Goal: Find specific page/section: Find specific page/section

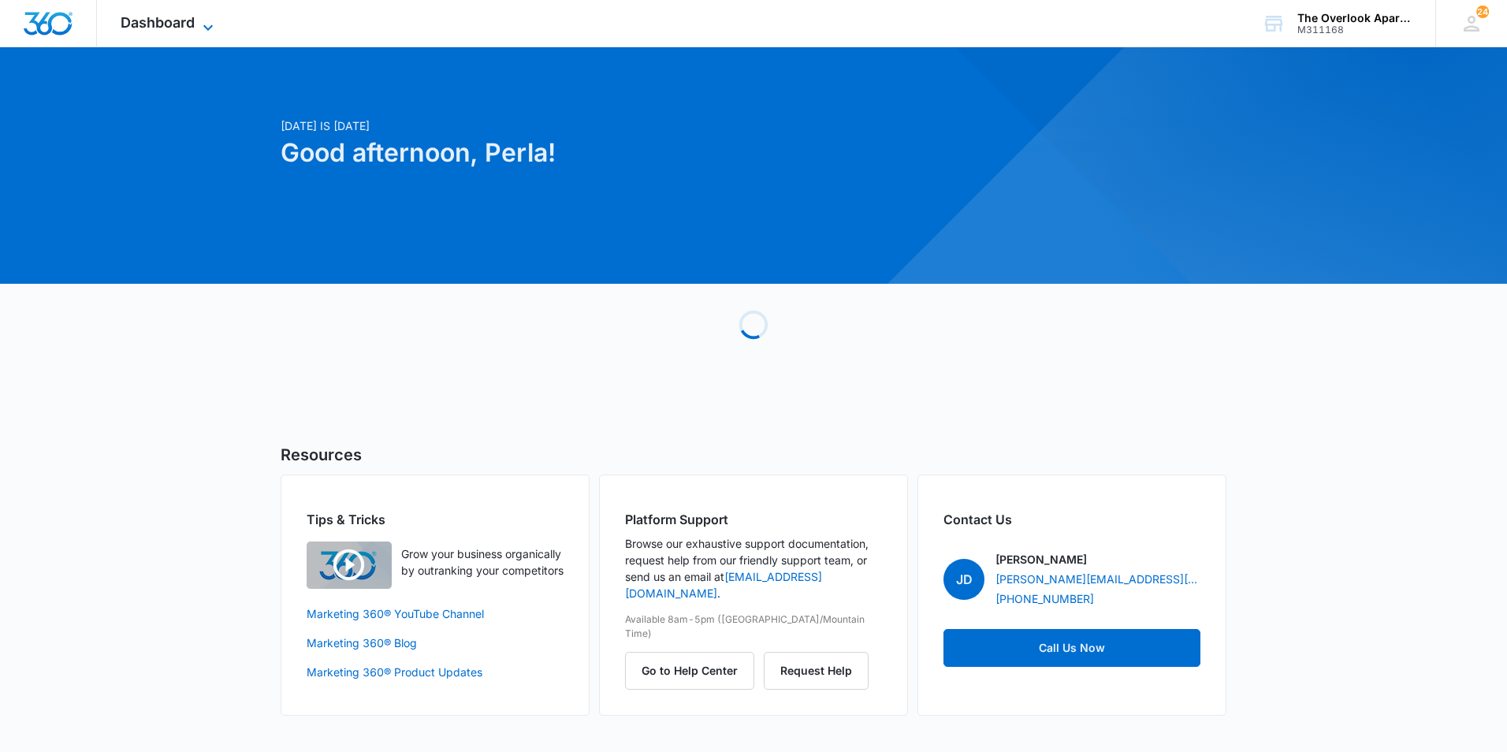
click at [201, 28] on icon at bounding box center [208, 27] width 19 height 19
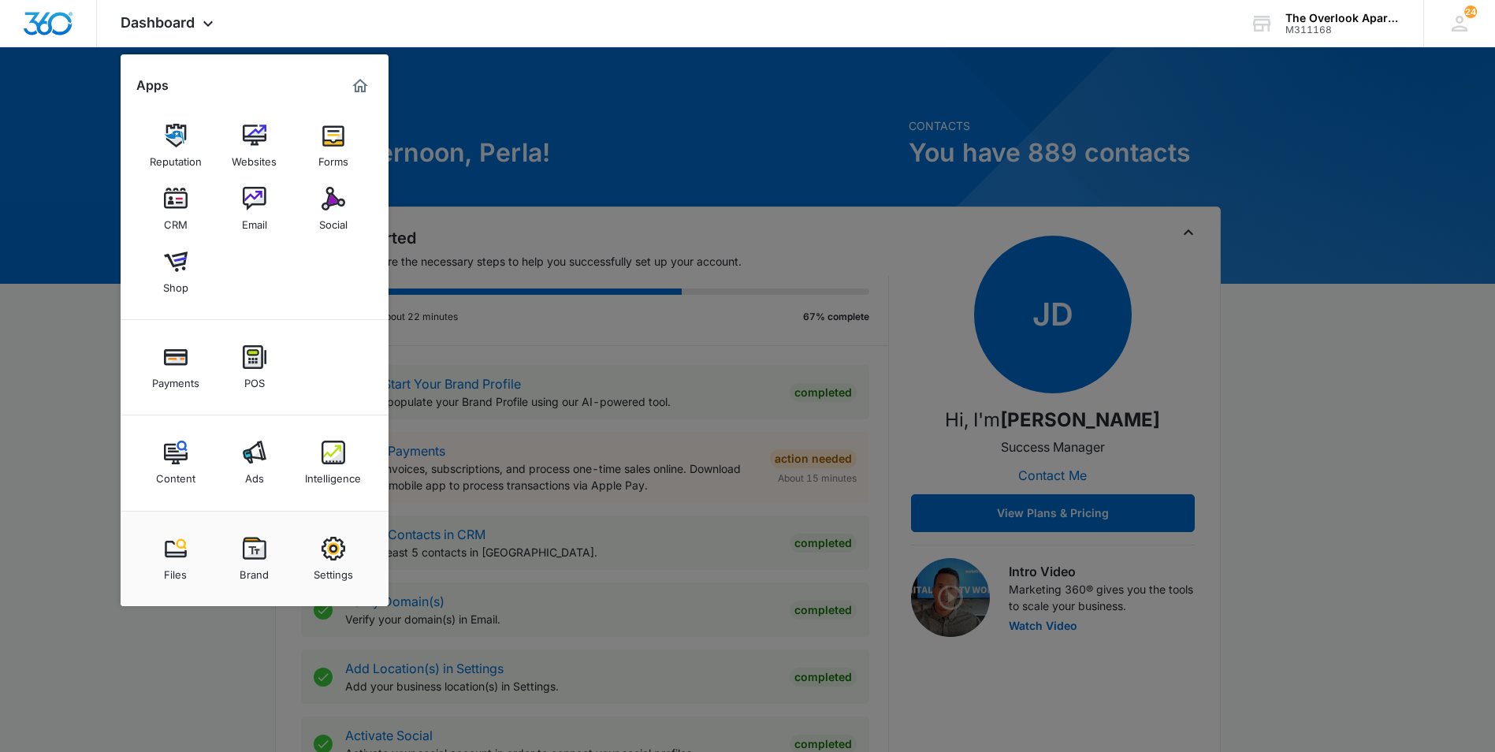
drag, startPoint x: 181, startPoint y: 204, endPoint x: 188, endPoint y: 212, distance: 10.6
click at [181, 204] on img at bounding box center [176, 199] width 24 height 24
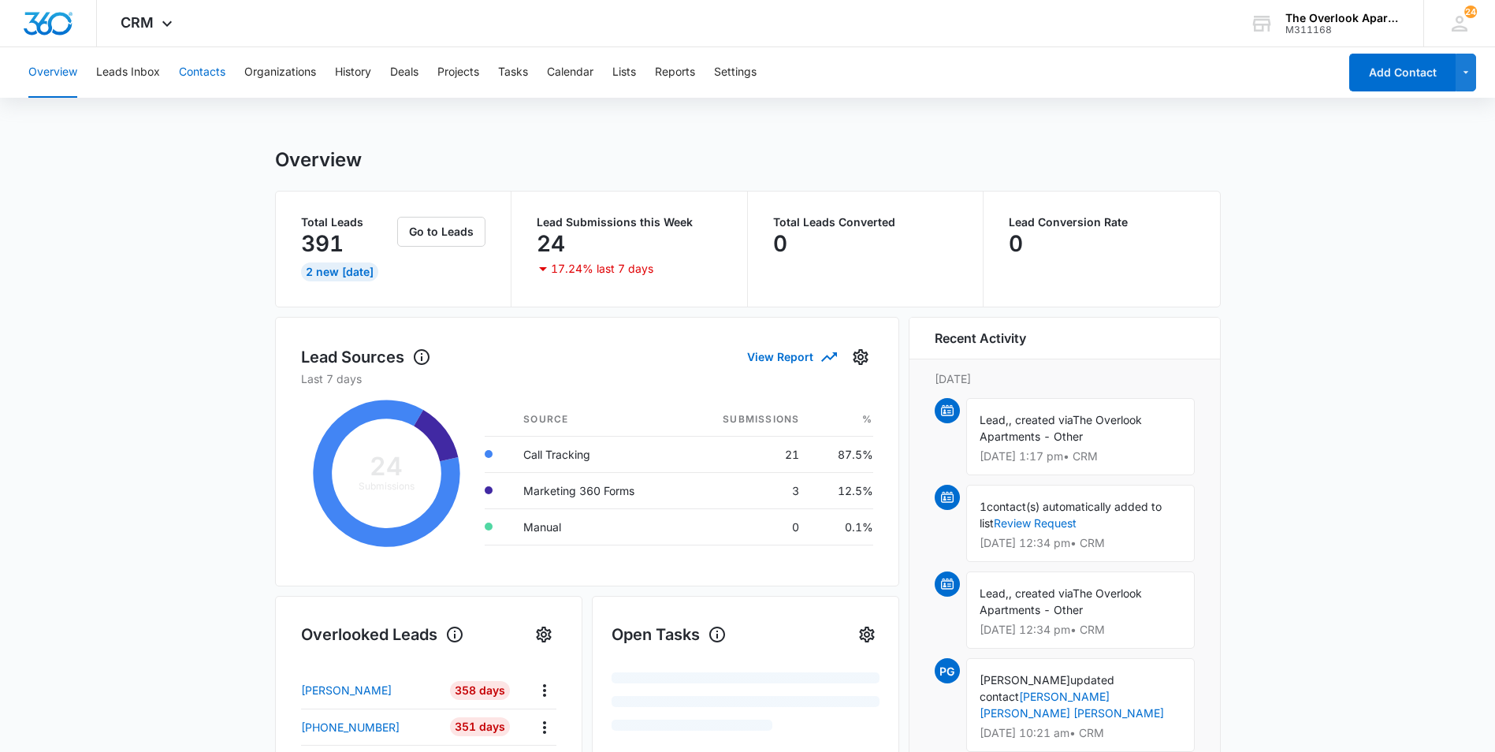
click at [213, 88] on button "Contacts" at bounding box center [202, 72] width 47 height 50
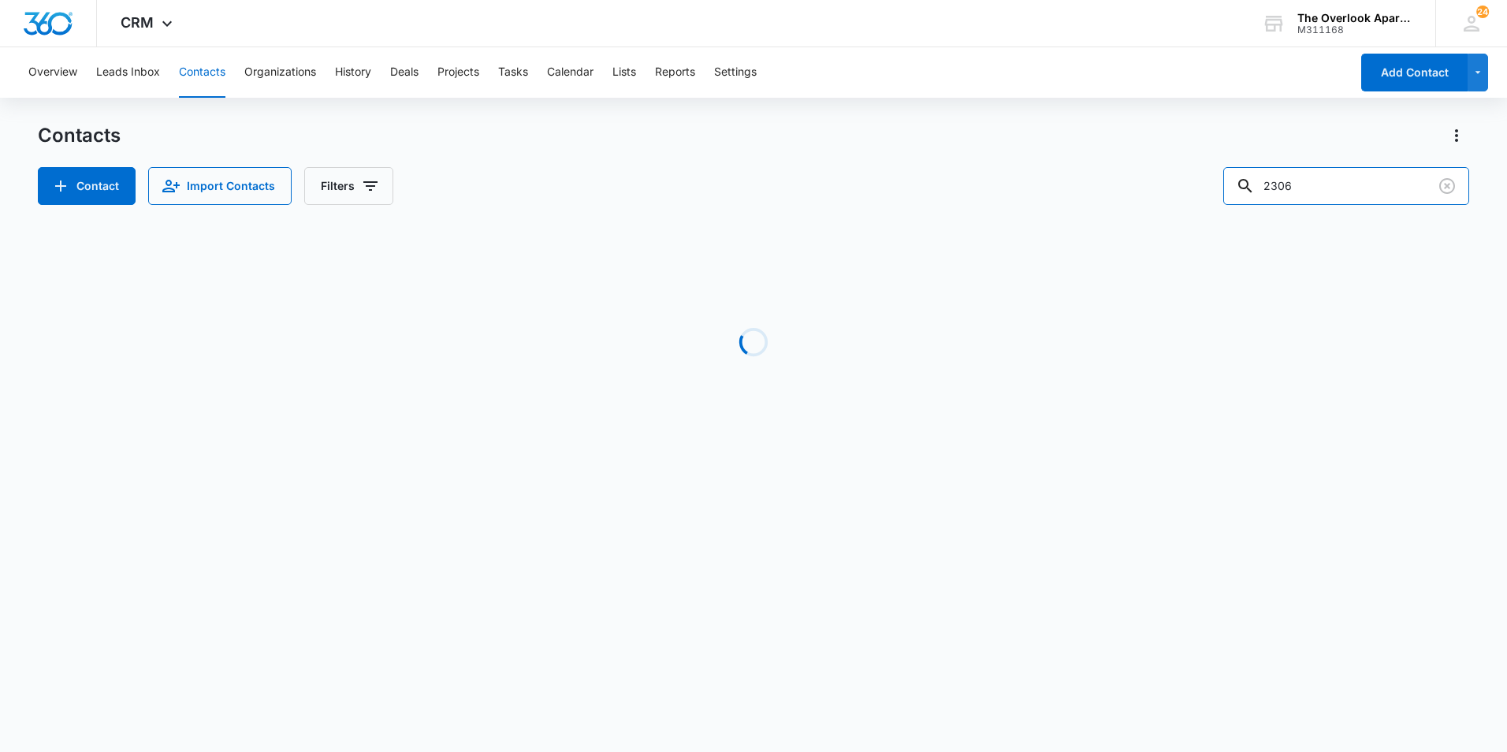
drag, startPoint x: 1367, startPoint y: 185, endPoint x: 768, endPoint y: 192, distance: 599.2
click at [769, 190] on div "Contact Import Contacts Filters 2306" at bounding box center [754, 186] width 1432 height 38
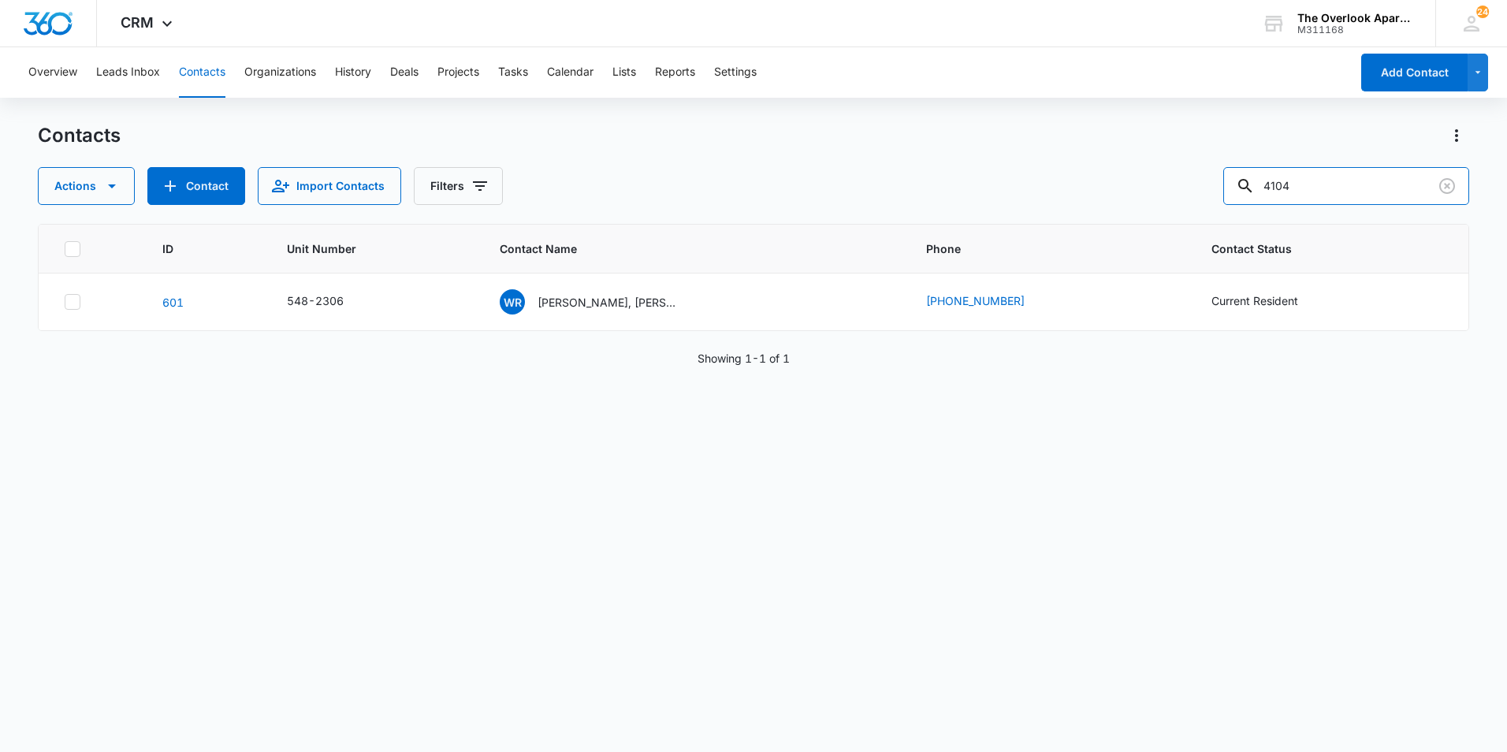
type input "4104"
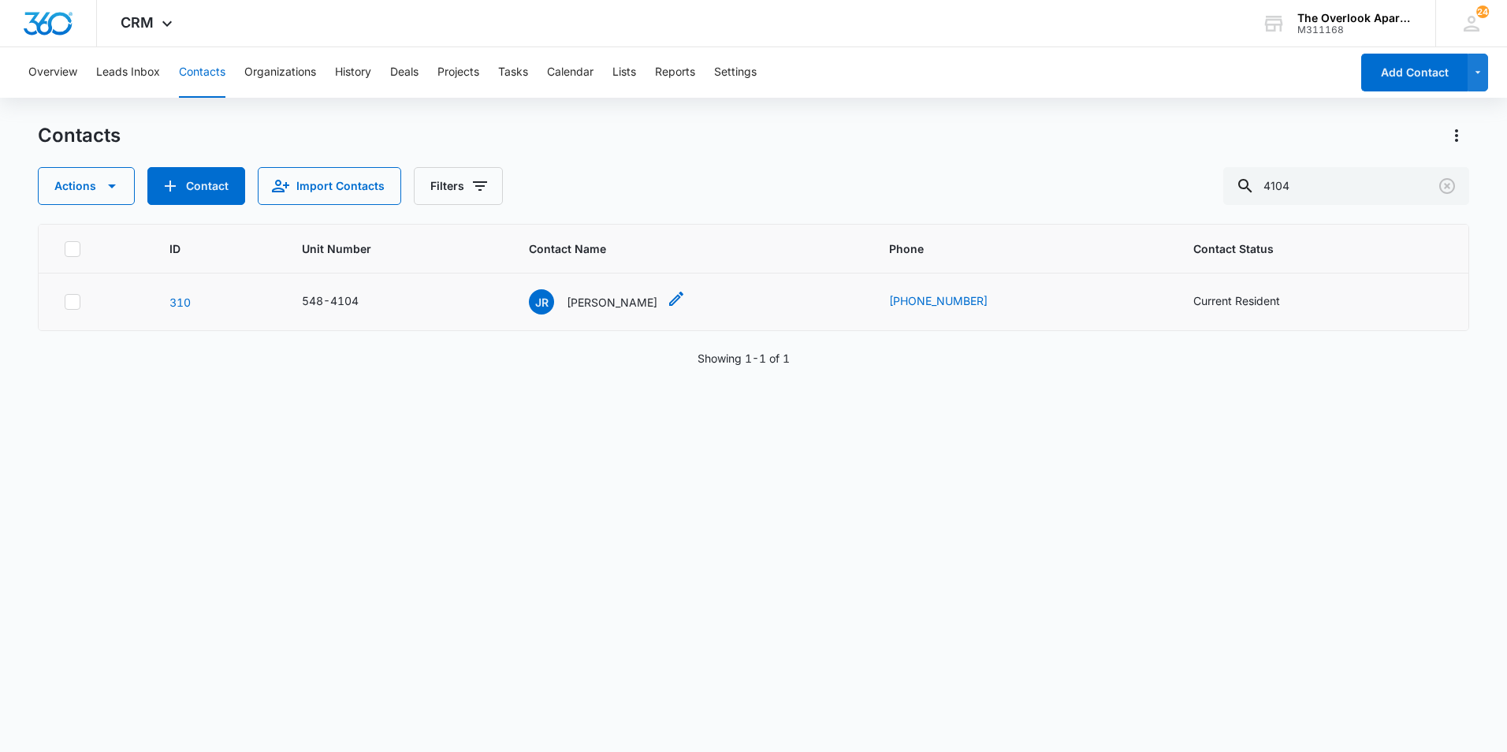
click at [598, 300] on p "[PERSON_NAME]" at bounding box center [612, 302] width 91 height 17
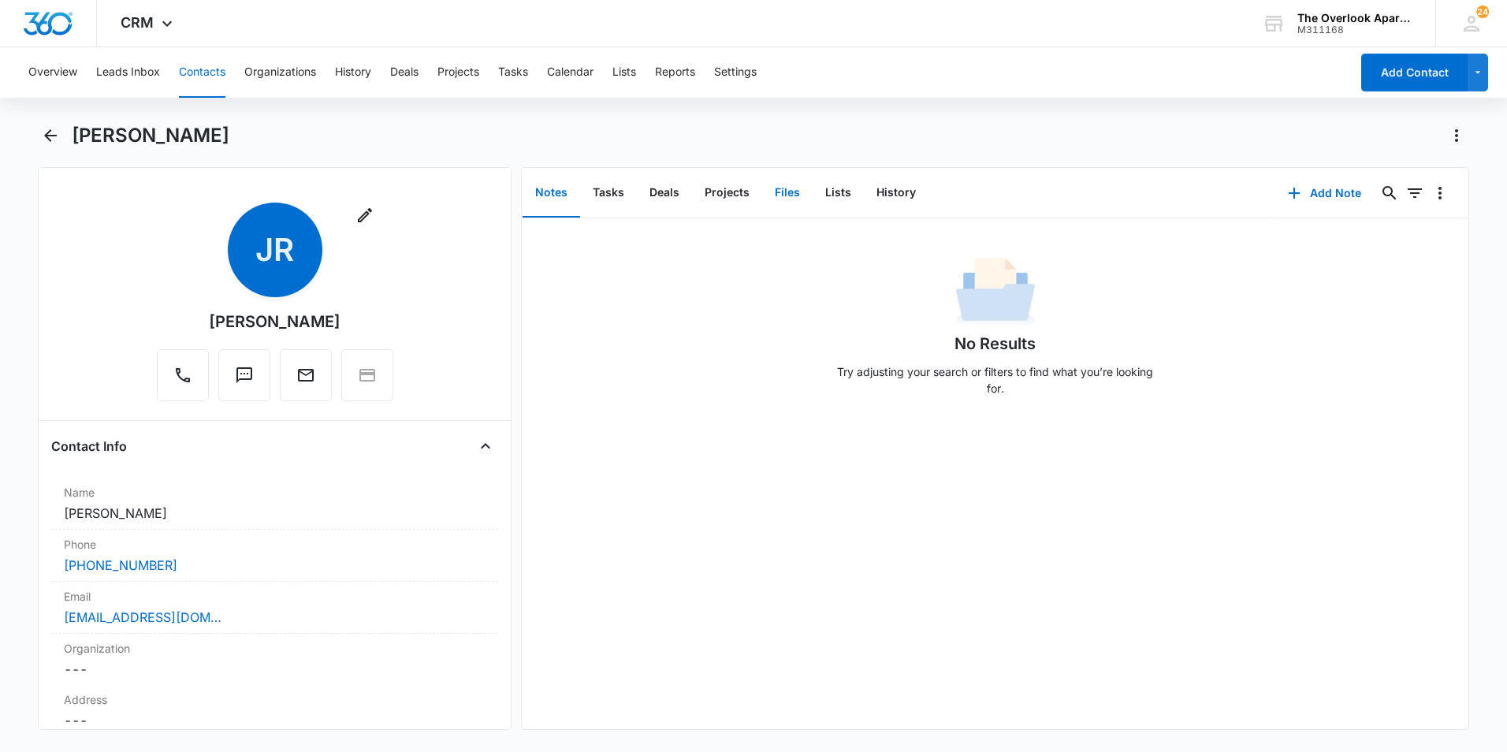
click at [796, 199] on button "Files" at bounding box center [787, 193] width 50 height 49
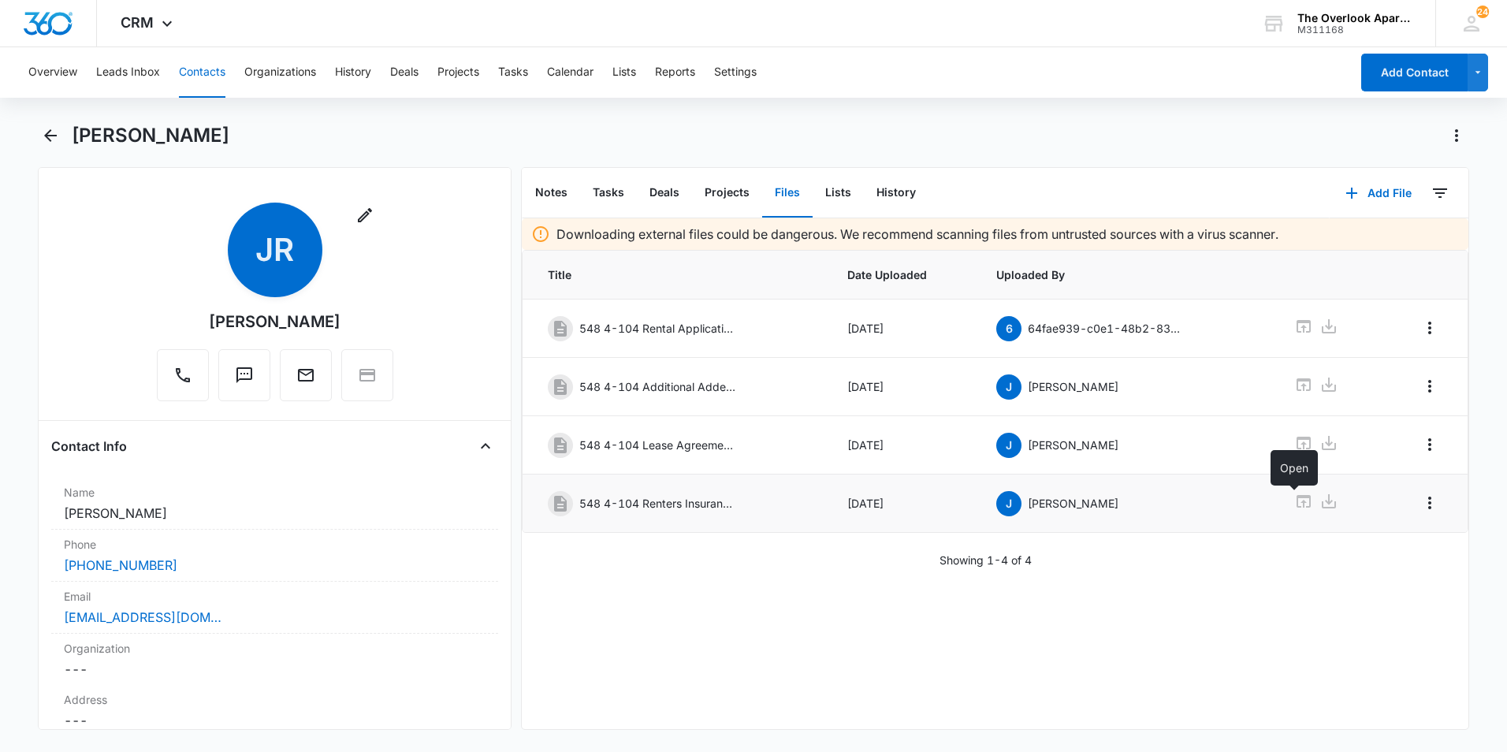
click at [1294, 508] on icon at bounding box center [1303, 501] width 19 height 19
click at [1294, 493] on icon at bounding box center [1303, 501] width 19 height 19
